Goal: Task Accomplishment & Management: Complete application form

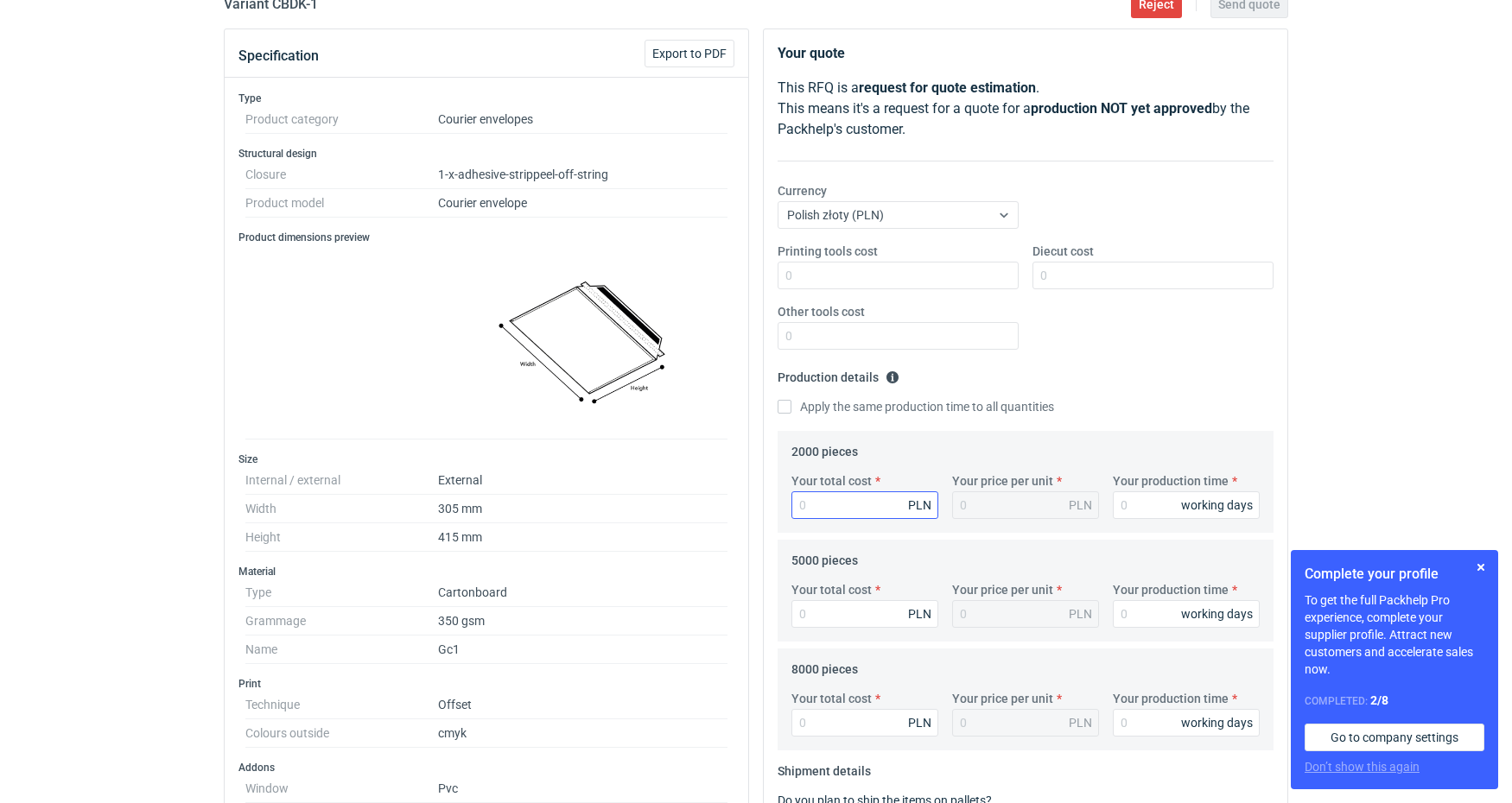
scroll to position [168, 0]
click at [832, 505] on input "Your total cost" at bounding box center [865, 506] width 147 height 27
type input "93"
type input "0.05"
type input "936"
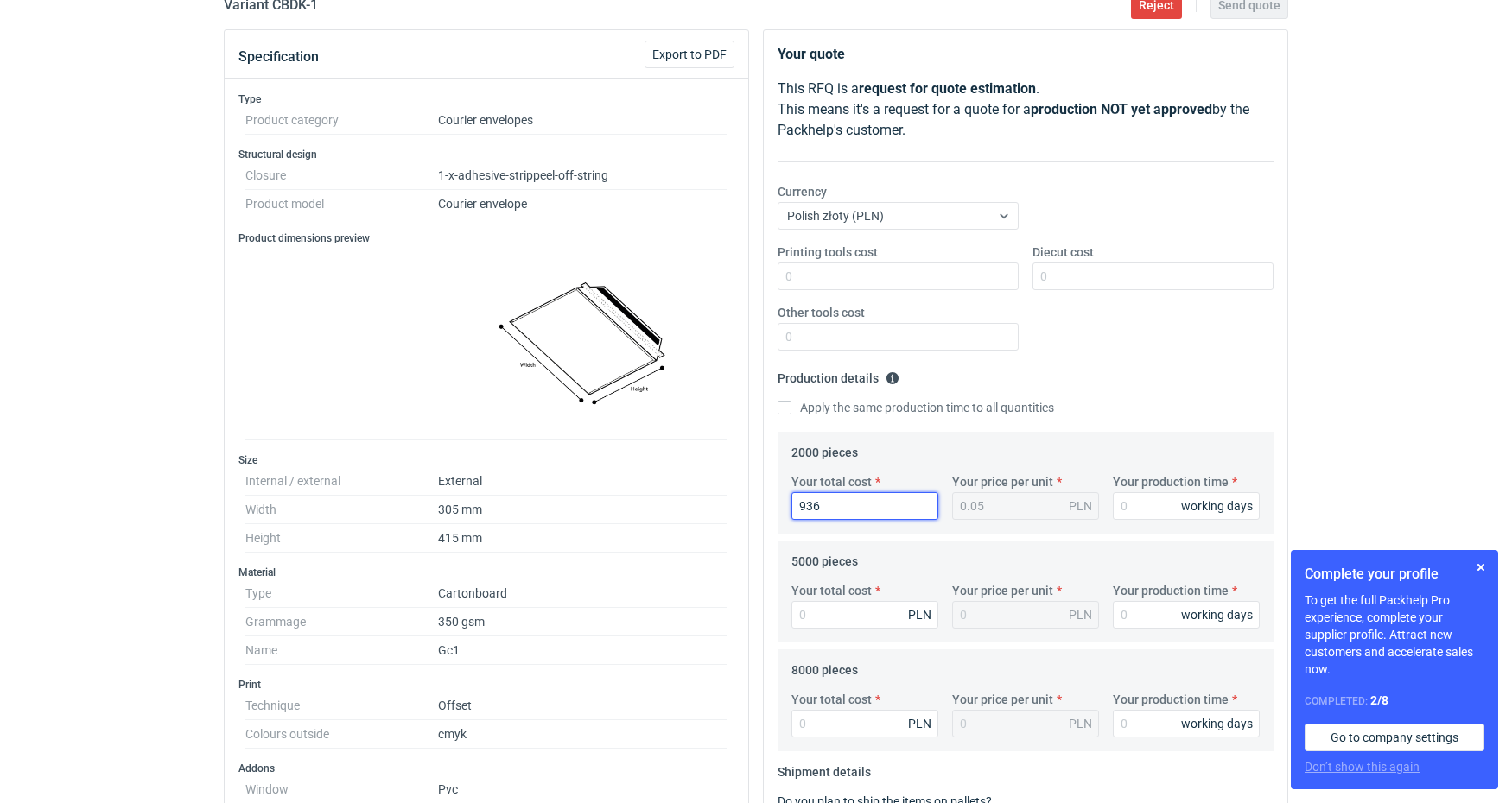
type input "0.47"
type input "9360"
type input "4.68"
type input "9360"
click at [1148, 509] on input "Your production time" at bounding box center [1186, 506] width 147 height 27
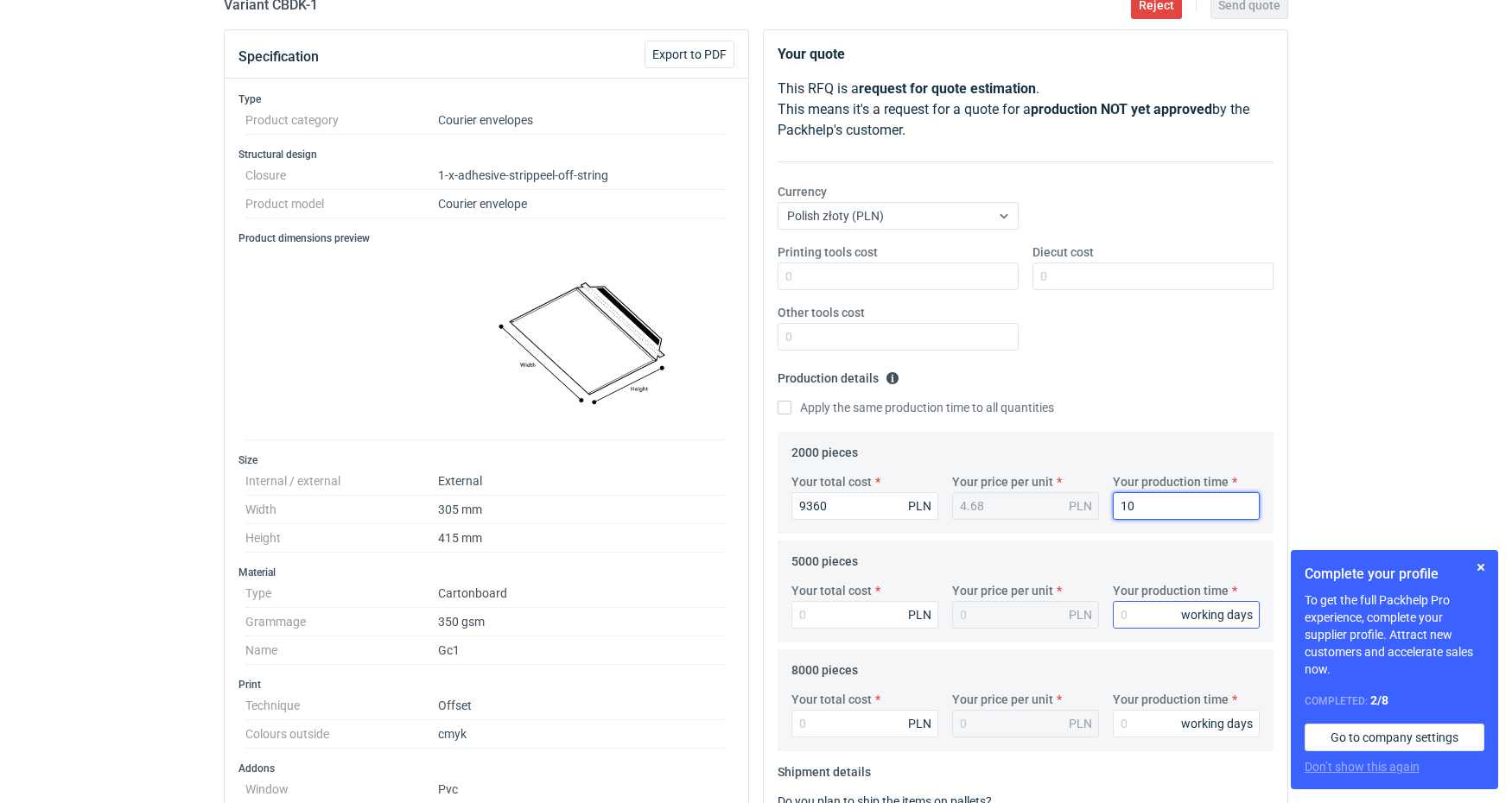
type input "10"
click at [1130, 613] on input "Your production time" at bounding box center [1186, 615] width 147 height 27
type input "15"
click at [1137, 721] on input "Your production time" at bounding box center [1186, 723] width 147 height 27
type input "20"
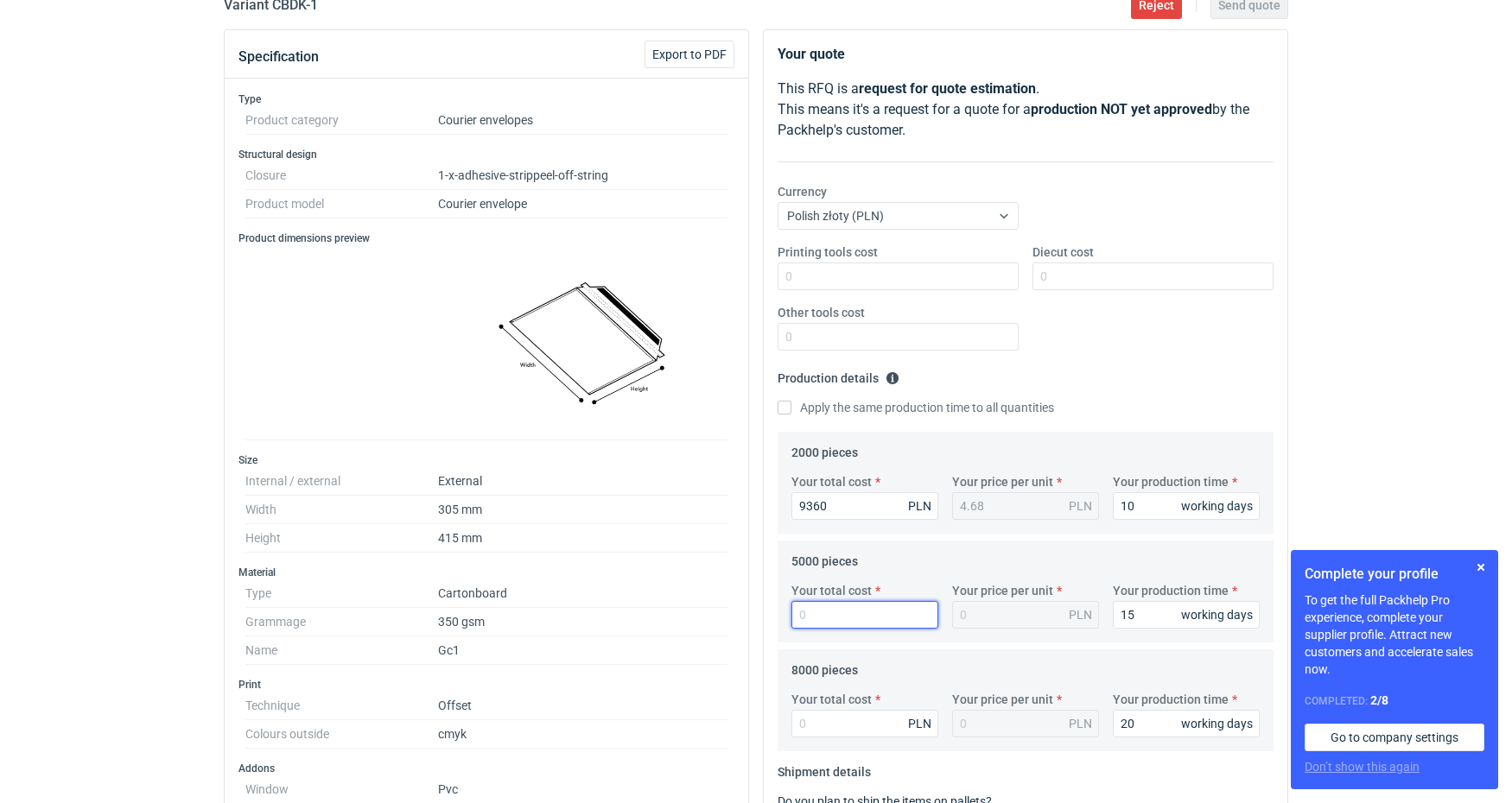
click at [825, 623] on input "Your total cost" at bounding box center [865, 615] width 147 height 27
type input "185"
type input "0.04"
type input "18500"
type input "3.7"
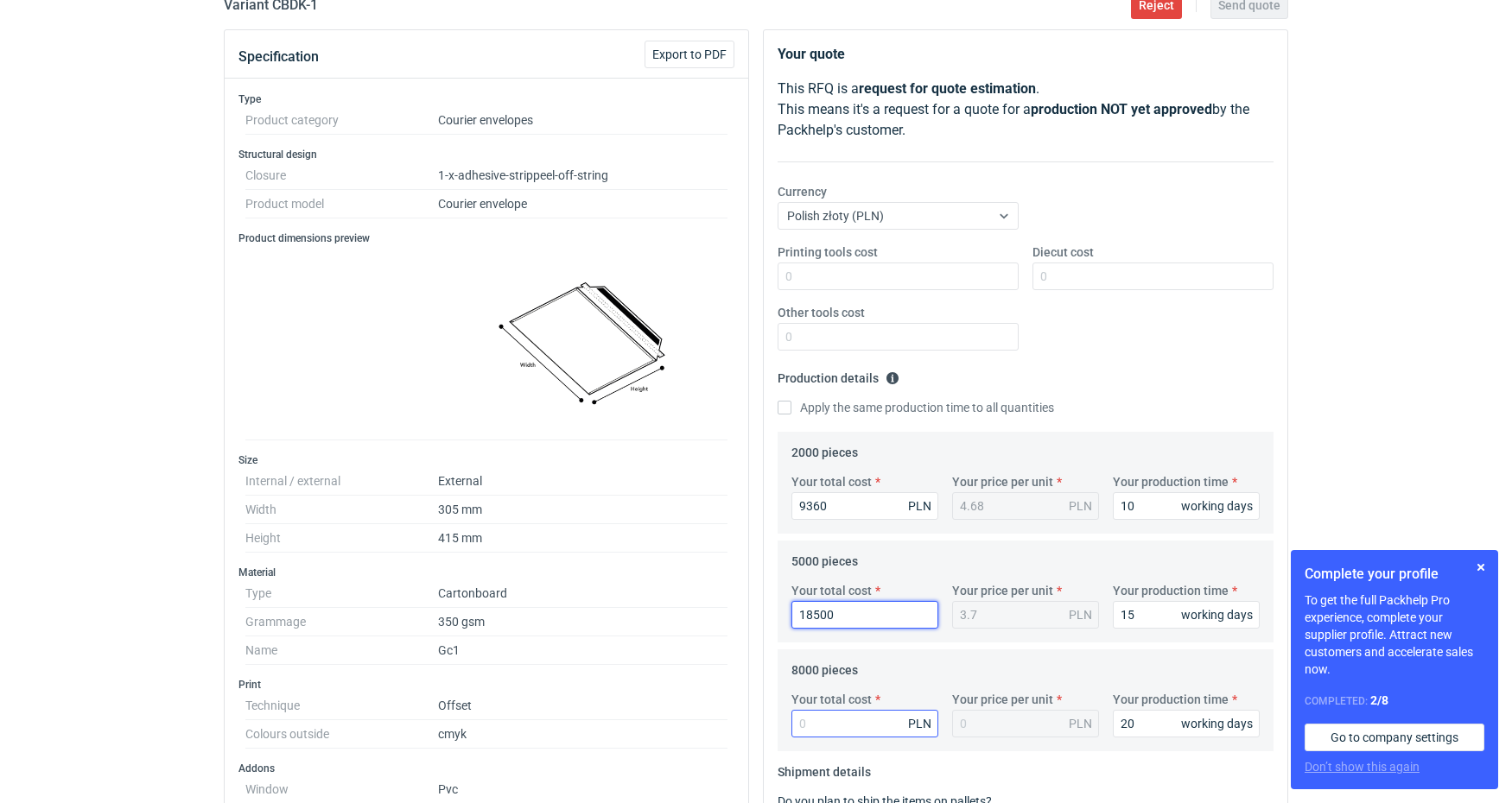
type input "18500"
click at [831, 725] on input "Your total cost" at bounding box center [865, 723] width 147 height 27
type input "272"
type input "0.03"
type input "27200"
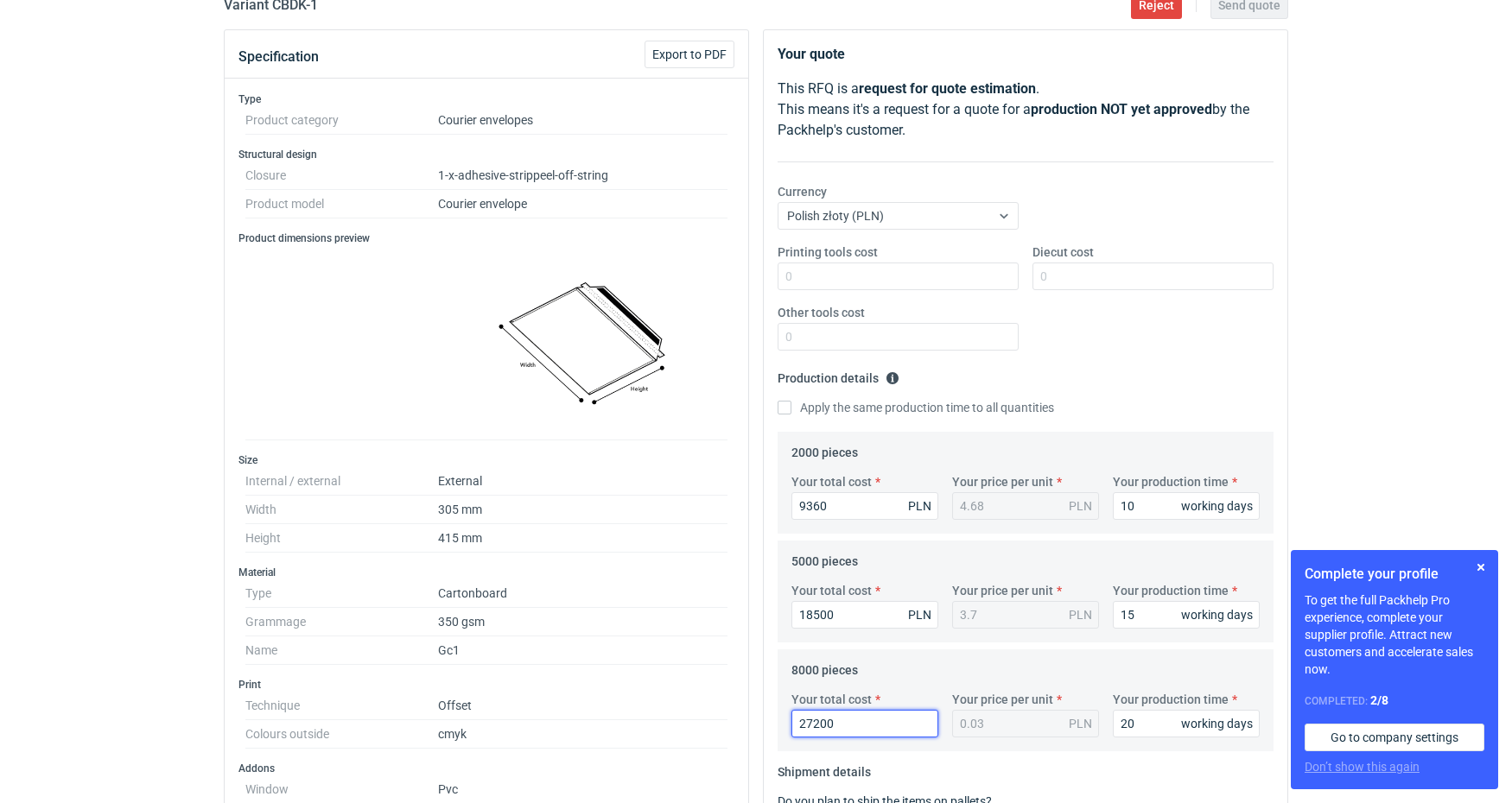
type input "3.4"
type input "27200"
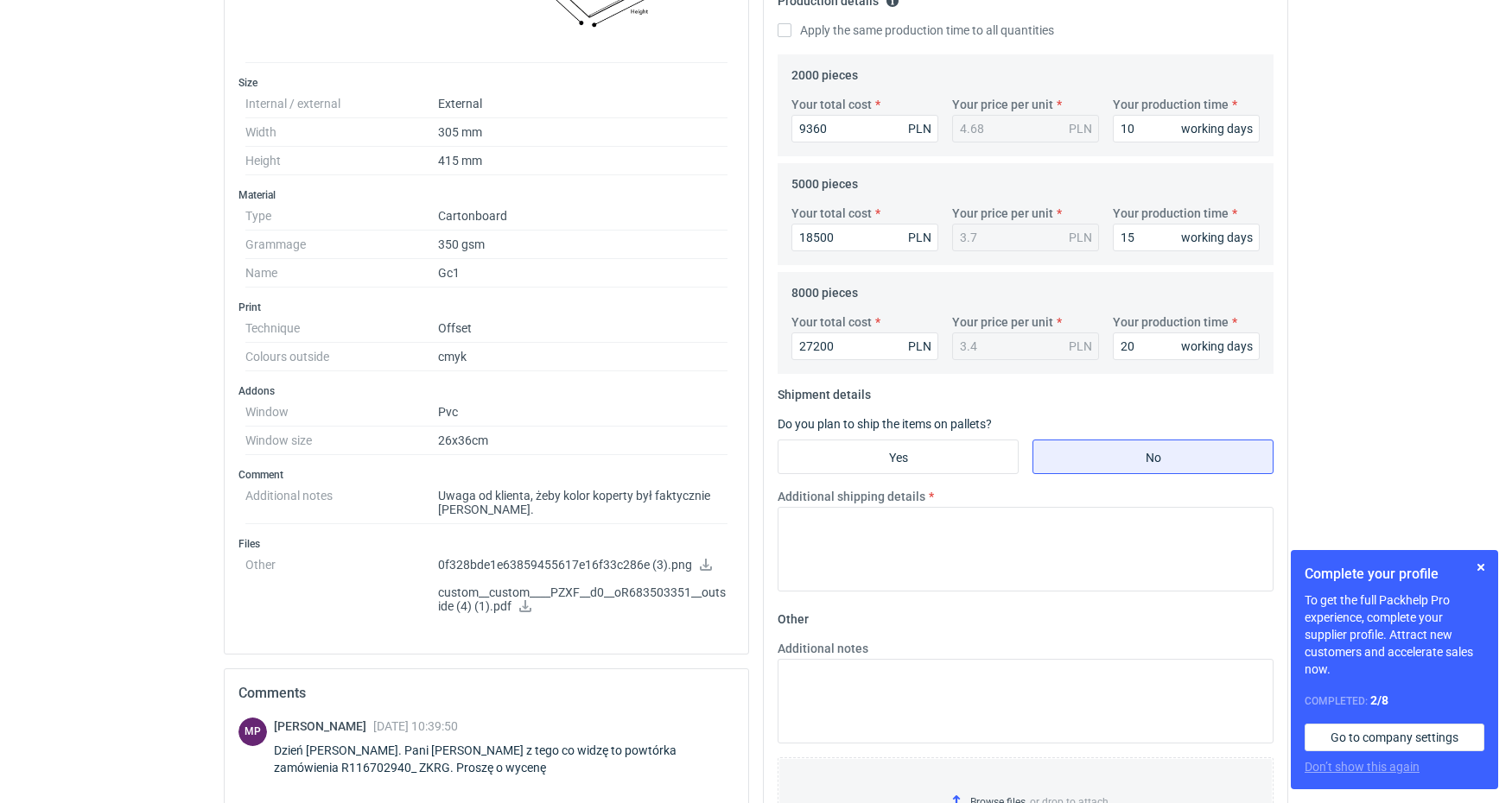
scroll to position [551, 0]
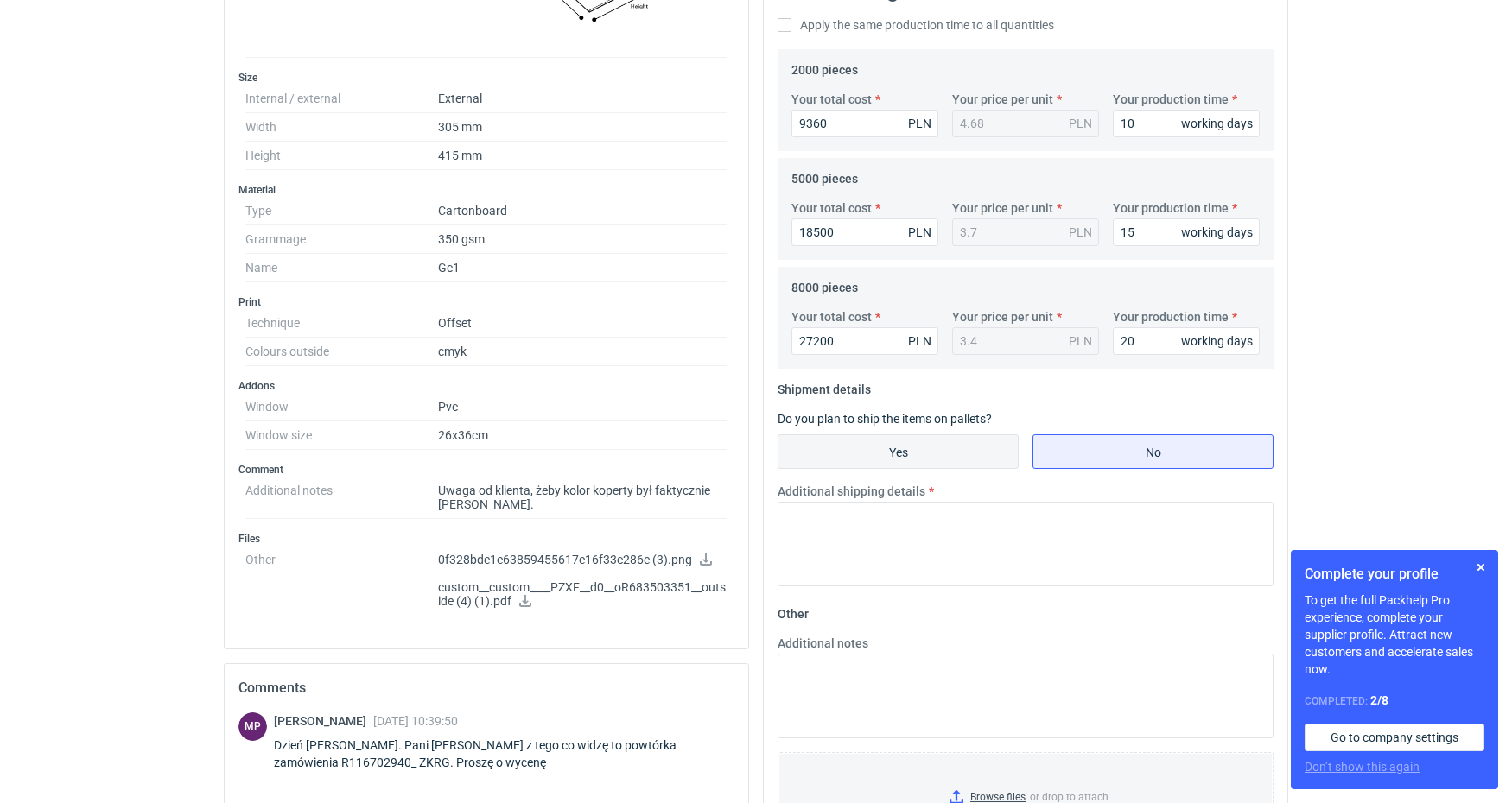
click at [959, 455] on input "Yes" at bounding box center [897, 451] width 239 height 33
radio input "true"
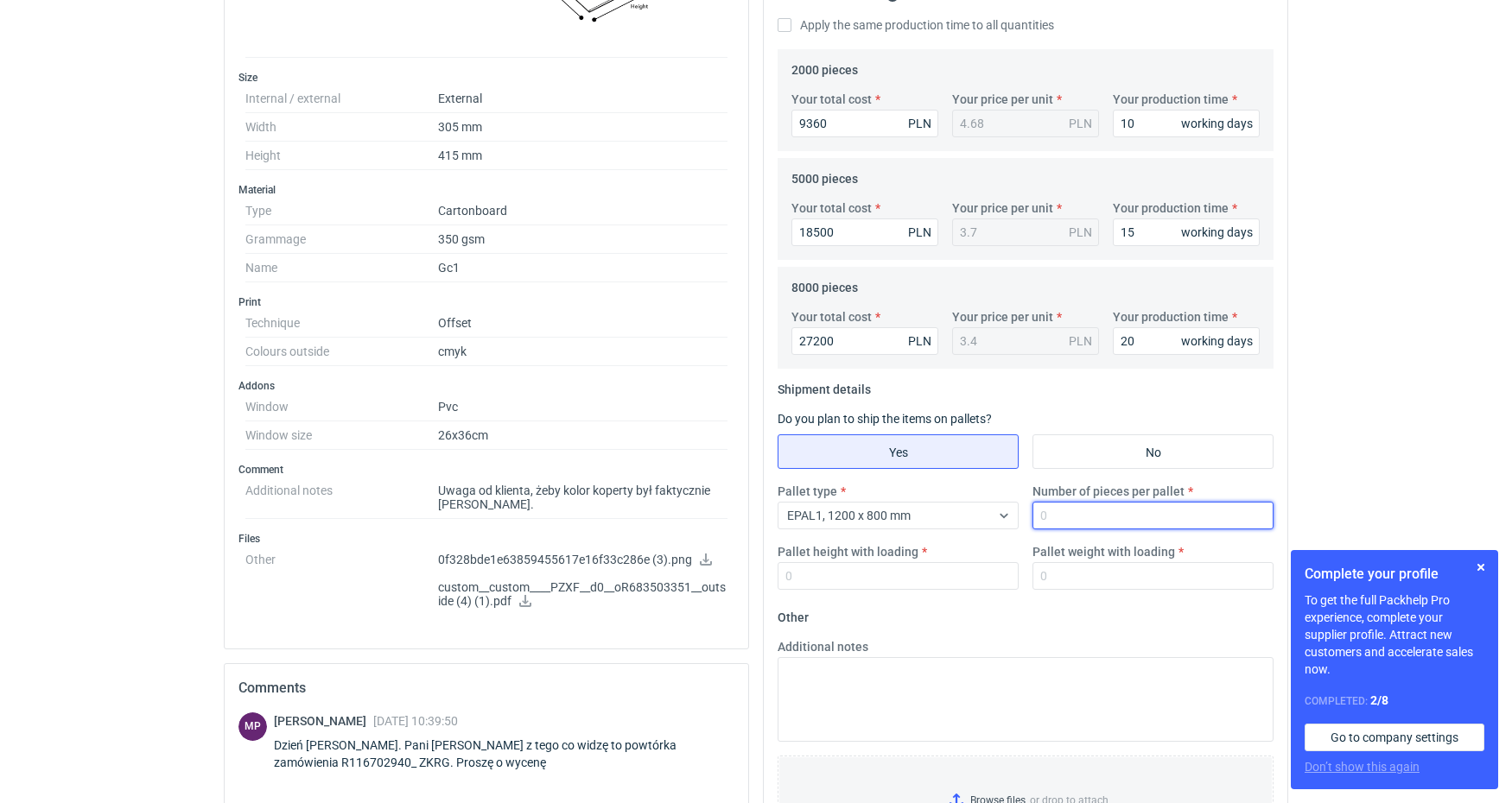
click at [1075, 510] on input "Number of pieces per pallet" at bounding box center [1152, 515] width 241 height 27
type input "2000"
click at [882, 575] on input "Pallet height with loading" at bounding box center [897, 576] width 241 height 27
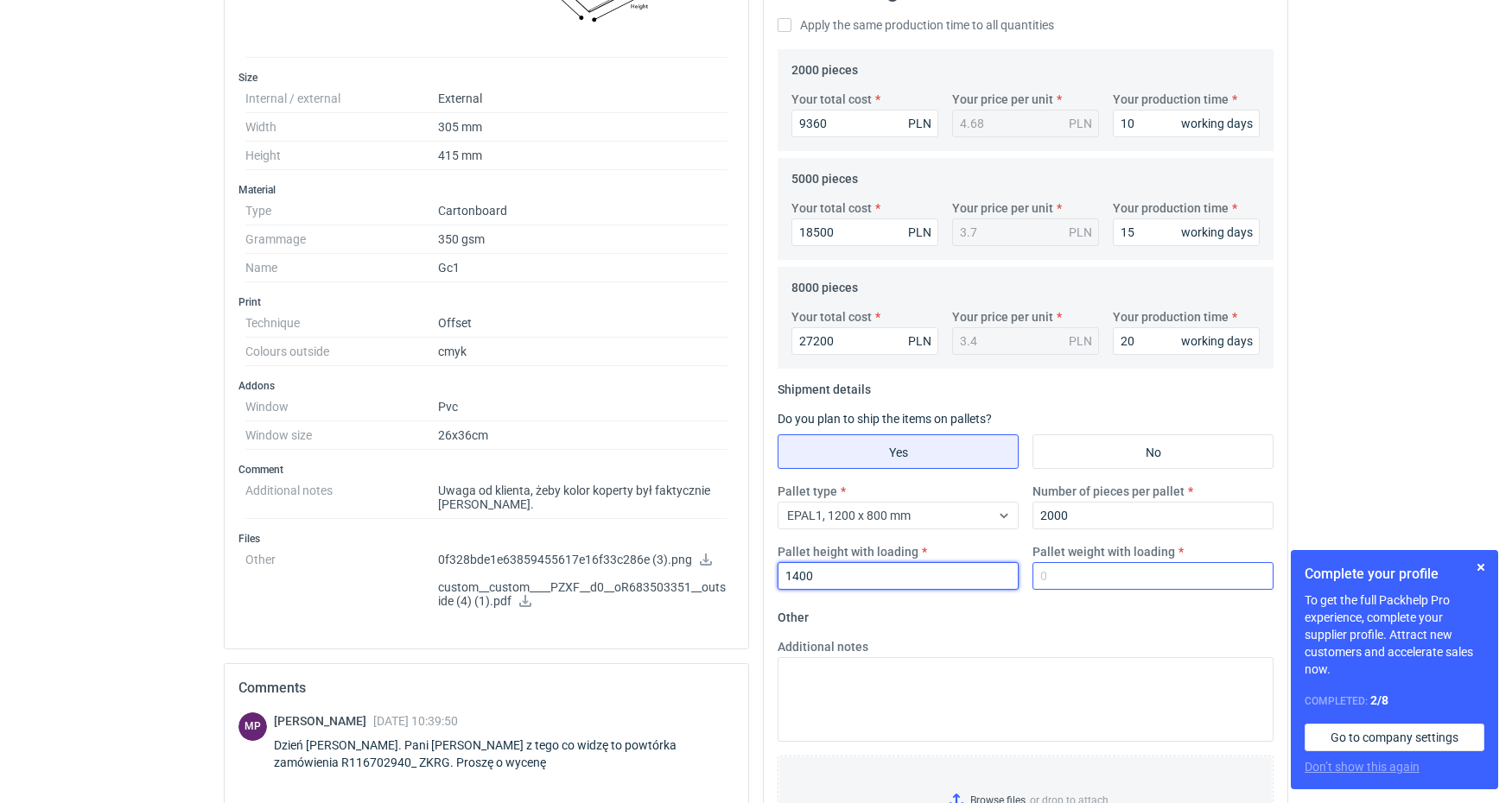
type input "1400"
click at [1092, 584] on input "Pallet weight with loading" at bounding box center [1152, 576] width 241 height 27
type input "400"
click at [1137, 651] on div "Additional notes" at bounding box center [1026, 689] width 510 height 103
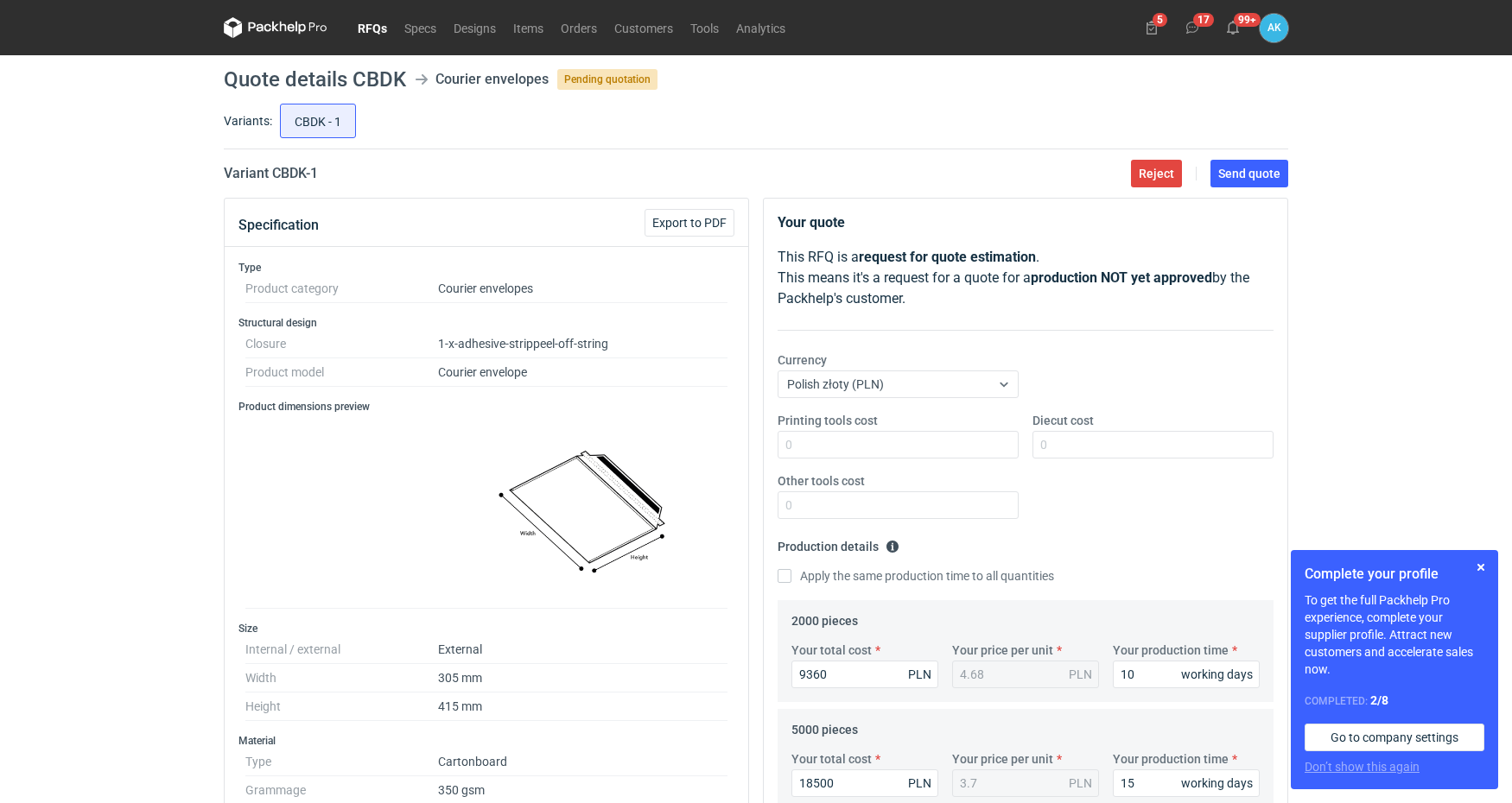
scroll to position [0, 0]
click at [1252, 171] on span "Send quote" at bounding box center [1249, 173] width 62 height 12
